Goal: Information Seeking & Learning: Learn about a topic

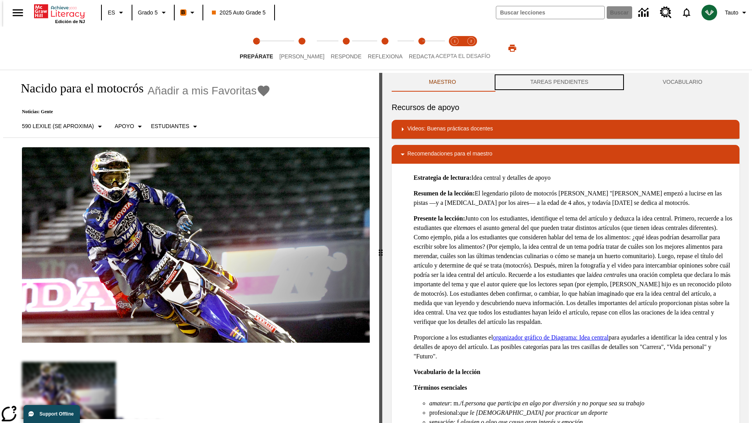
click at [559, 82] on button "TAREAS PENDIENTES" at bounding box center [559, 82] width 132 height 19
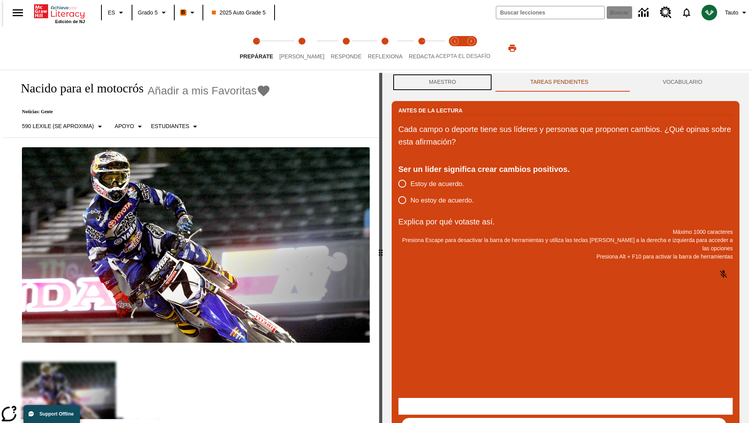
scroll to position [0, 0]
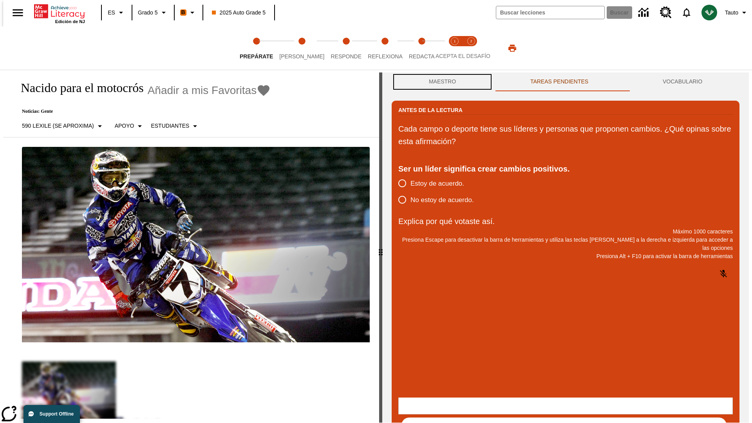
click at [440, 82] on button "Maestro" at bounding box center [442, 81] width 101 height 19
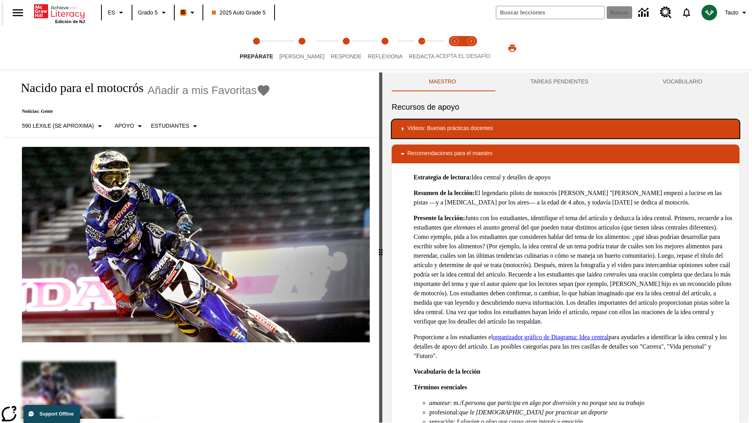
click at [565, 129] on div "Videos: Buenas prácticas docentes" at bounding box center [565, 128] width 335 height 9
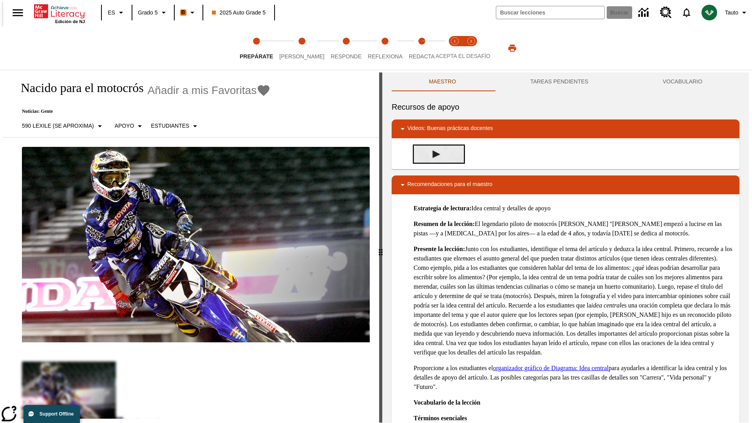
click at [433, 151] on img "Desarrollo del vocabulario académico" at bounding box center [436, 154] width 8 height 8
click at [295, 48] on span "[PERSON_NAME]" at bounding box center [301, 53] width 45 height 14
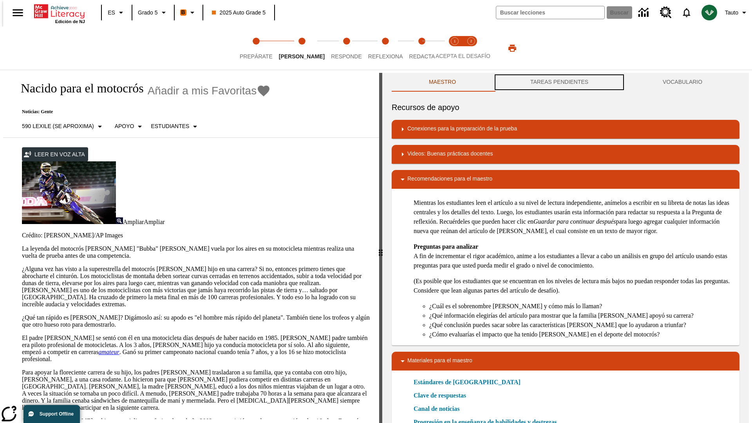
scroll to position [0, 0]
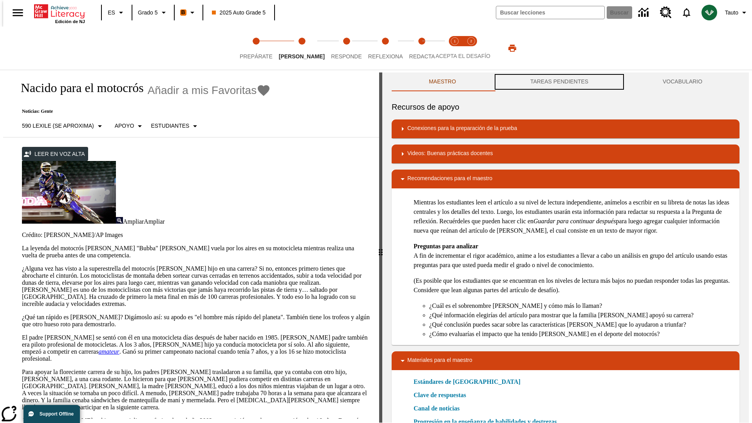
click at [559, 82] on button "TAREAS PENDIENTES" at bounding box center [559, 81] width 132 height 19
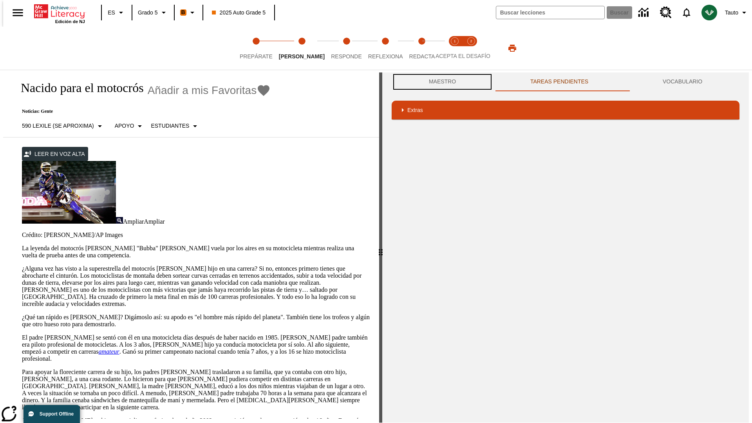
click at [440, 82] on button "Maestro" at bounding box center [442, 81] width 101 height 19
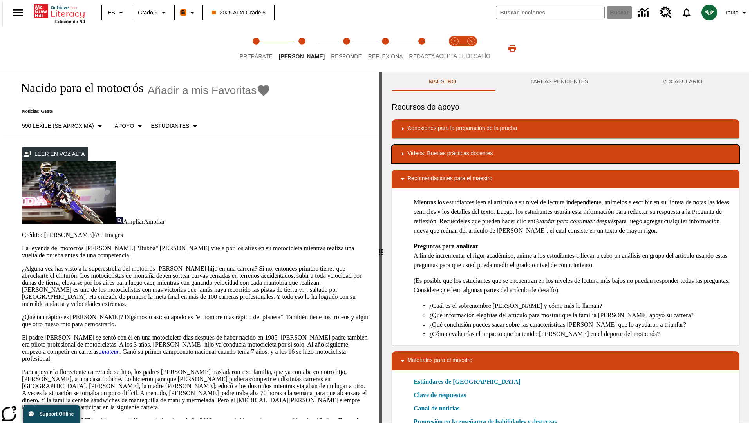
click at [565, 154] on div "Videos: Buenas prácticas docentes" at bounding box center [565, 153] width 335 height 9
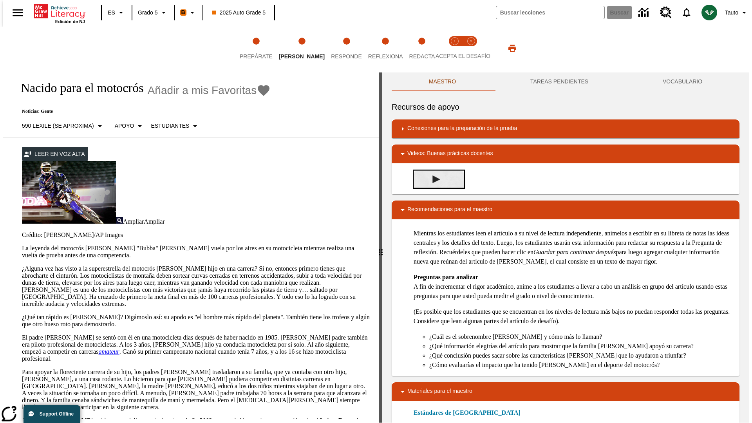
click at [433, 179] on img "Summarization" at bounding box center [436, 179] width 8 height 8
click at [455, 48] on span "Acepta el desafío lee step 1 of 2" at bounding box center [454, 53] width 10 height 14
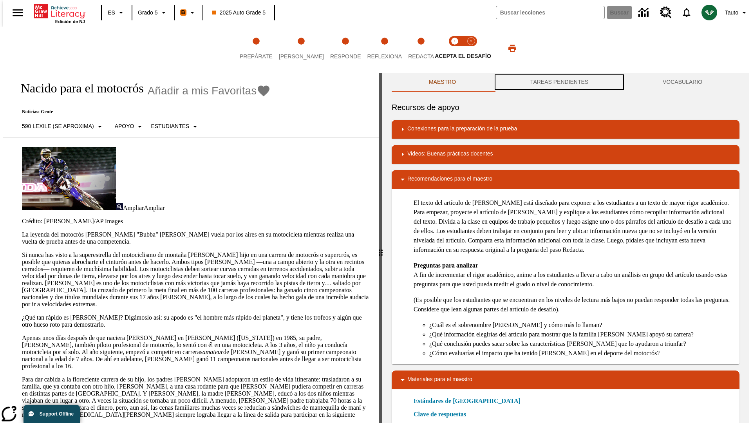
scroll to position [0, 0]
